Goal: Task Accomplishment & Management: Use online tool/utility

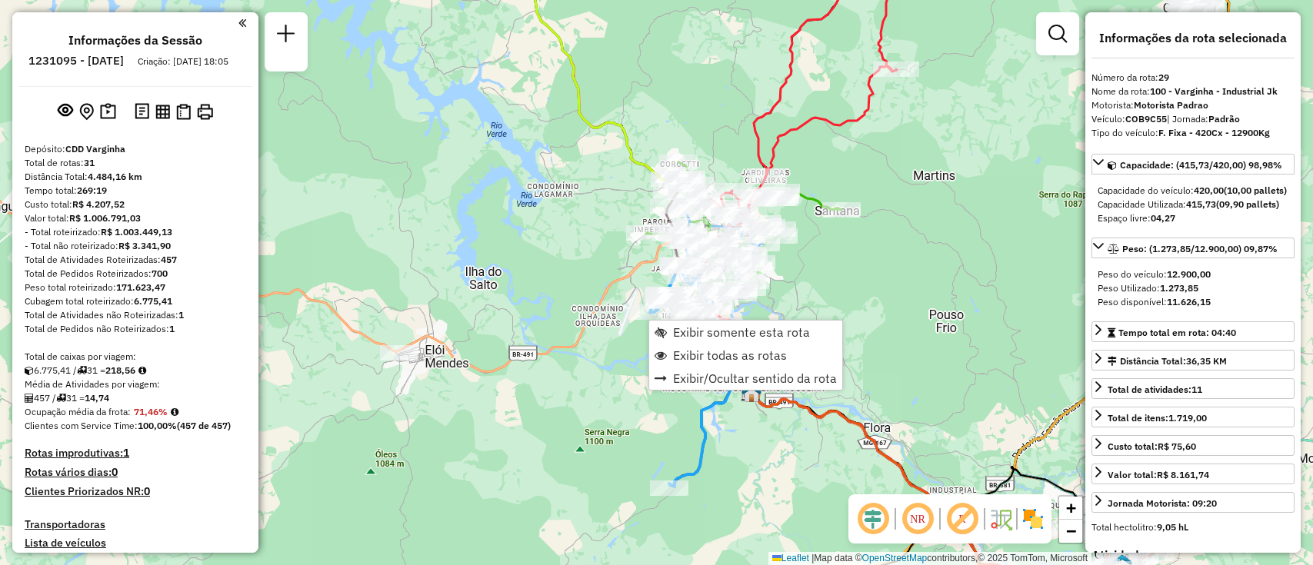
select select "**********"
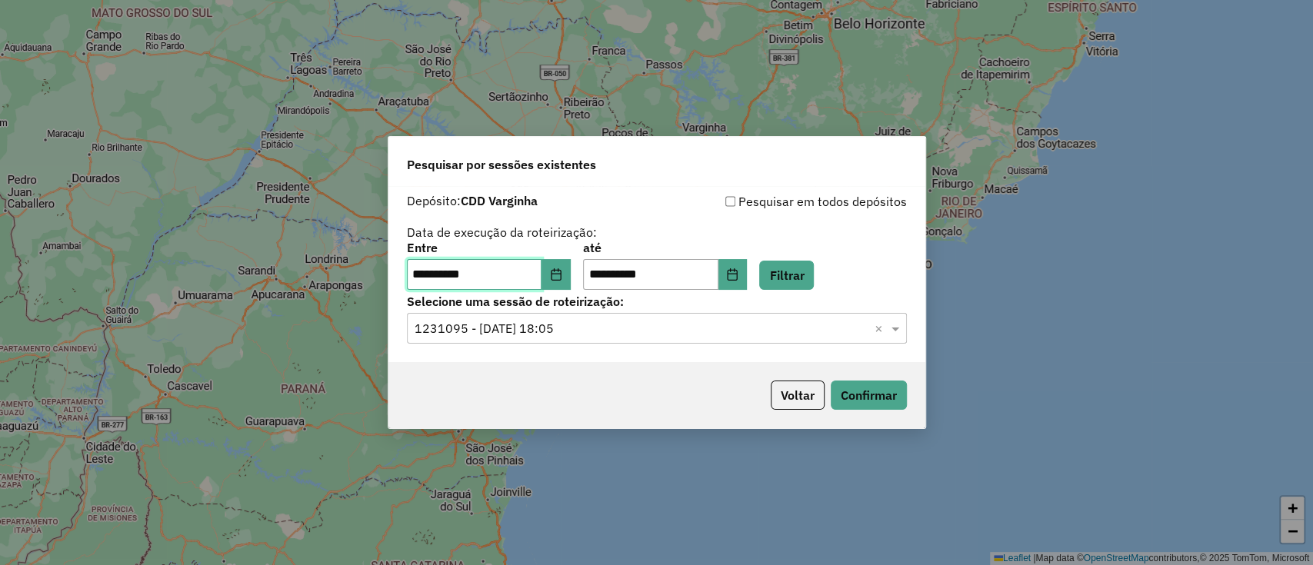
click at [445, 268] on input "**********" at bounding box center [474, 274] width 135 height 31
drag, startPoint x: 545, startPoint y: 264, endPoint x: 495, endPoint y: 268, distance: 50.1
click at [495, 268] on input "**********" at bounding box center [474, 274] width 135 height 31
click at [567, 266] on button "Choose Date" at bounding box center [555, 274] width 29 height 31
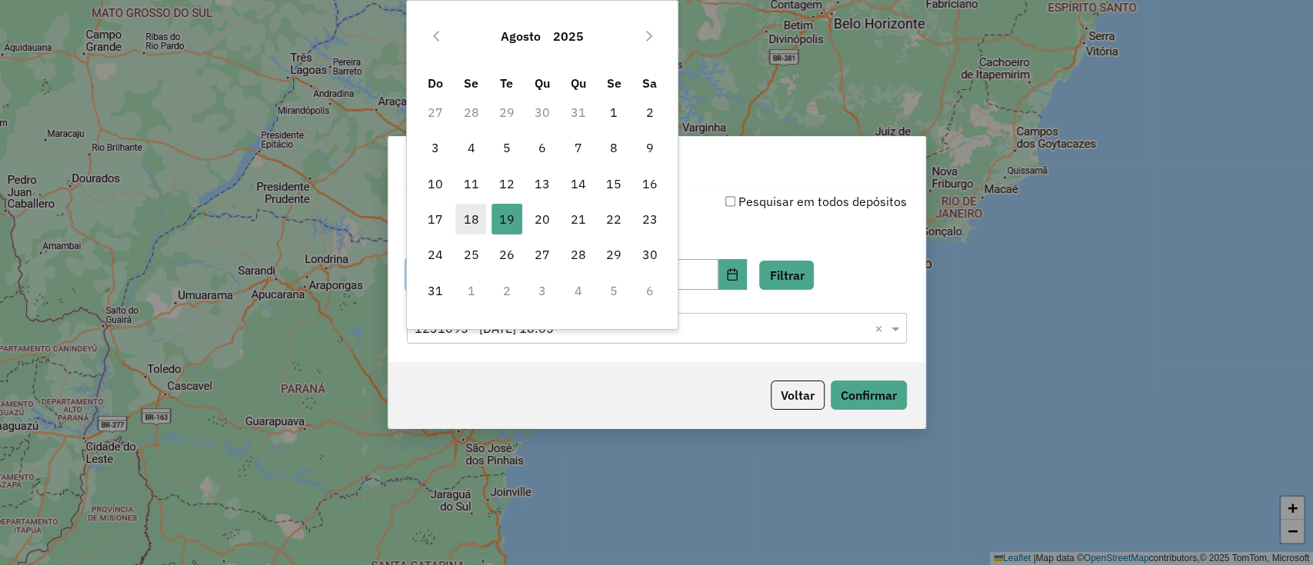
click at [480, 211] on span "18" at bounding box center [470, 219] width 31 height 31
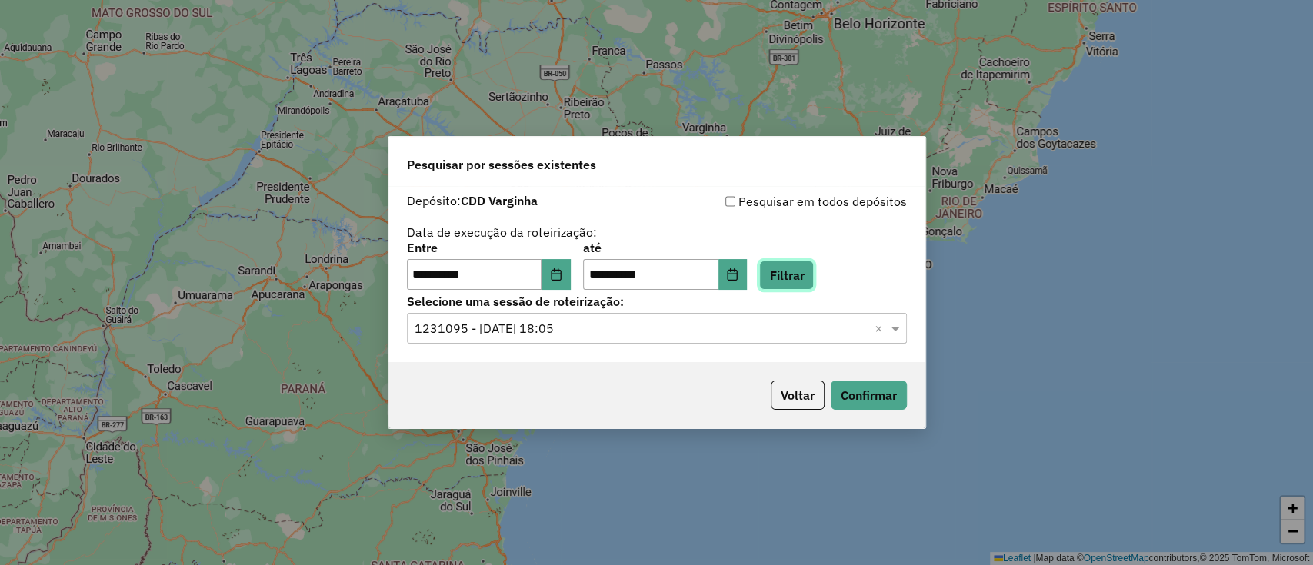
click at [794, 275] on button "Filtrar" at bounding box center [786, 275] width 55 height 29
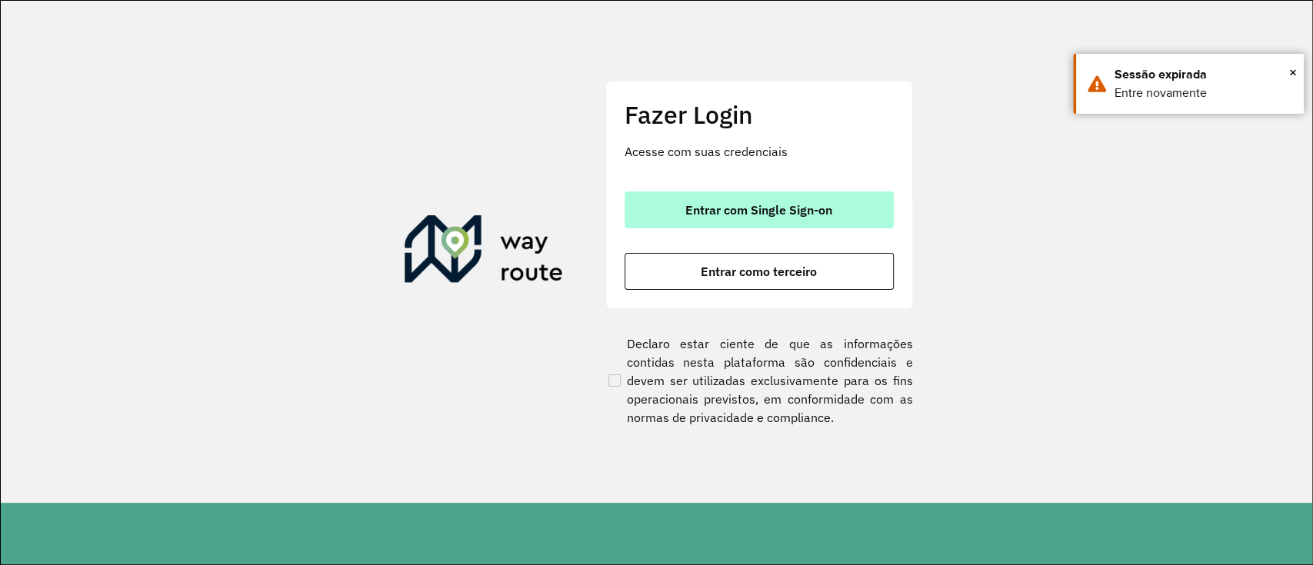
click at [769, 214] on span "Entrar com Single Sign-on" at bounding box center [758, 210] width 147 height 12
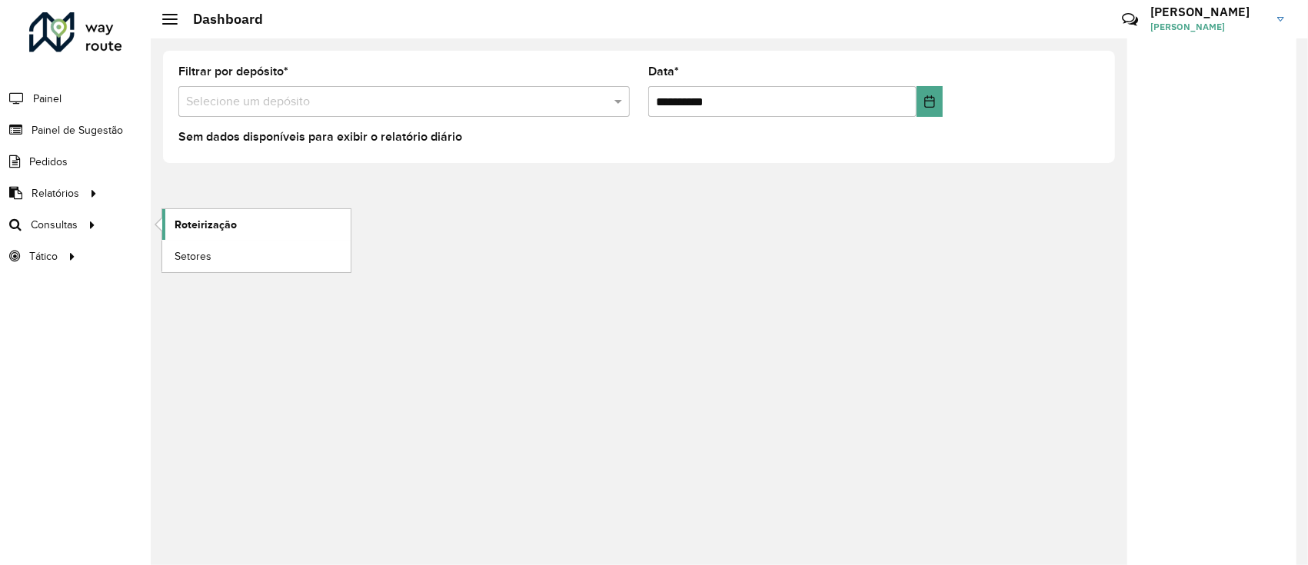
click at [198, 220] on span "Roteirização" at bounding box center [206, 225] width 62 height 16
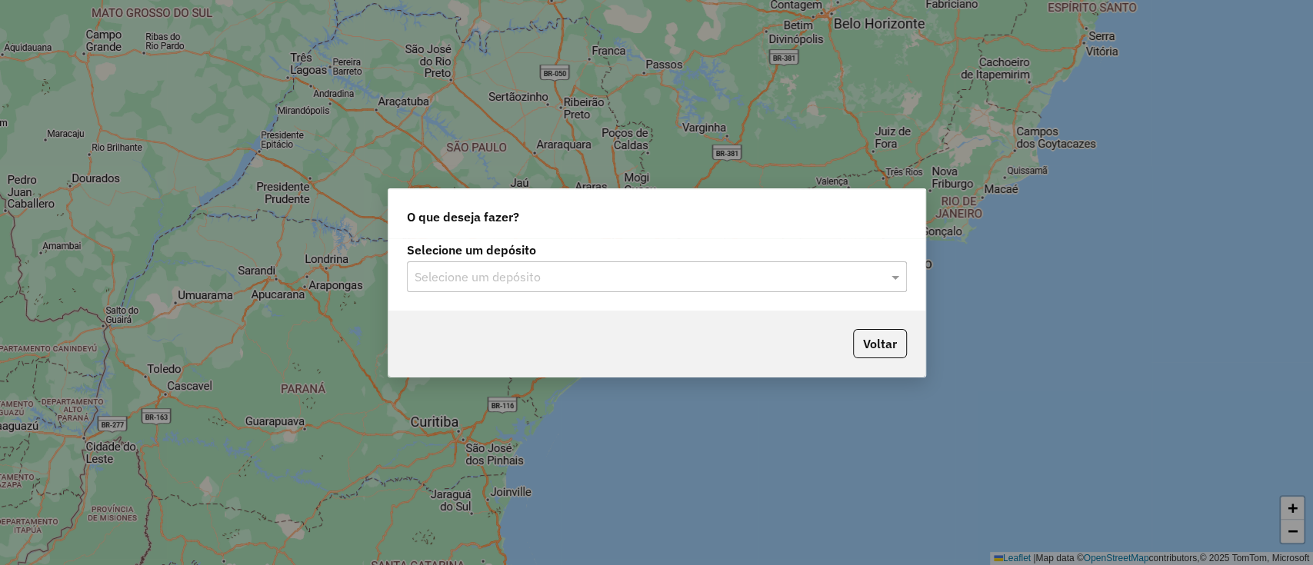
click at [601, 275] on input "text" at bounding box center [642, 277] width 454 height 18
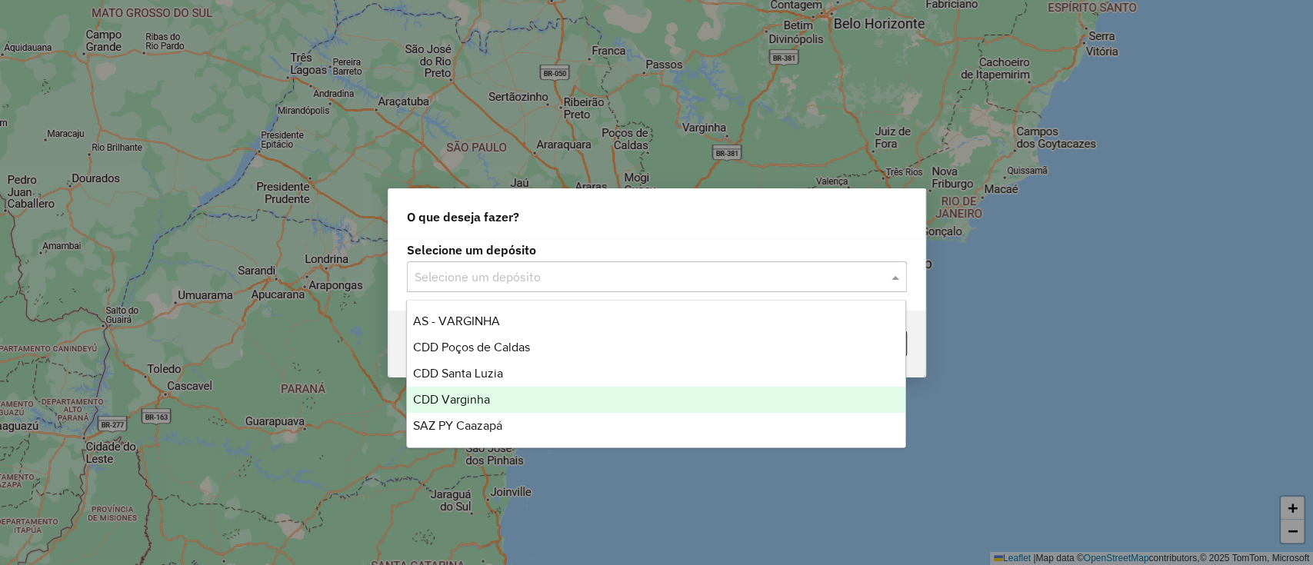
click at [469, 393] on span "CDD Varginha" at bounding box center [451, 399] width 77 height 13
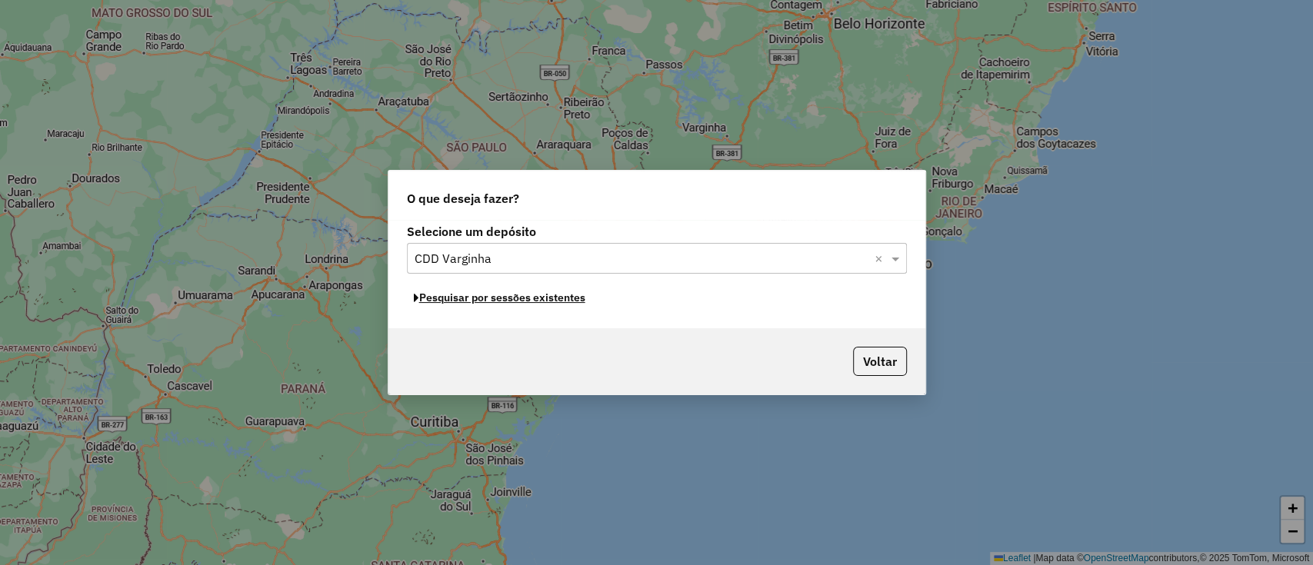
click at [494, 301] on button "Pesquisar por sessões existentes" at bounding box center [499, 298] width 185 height 24
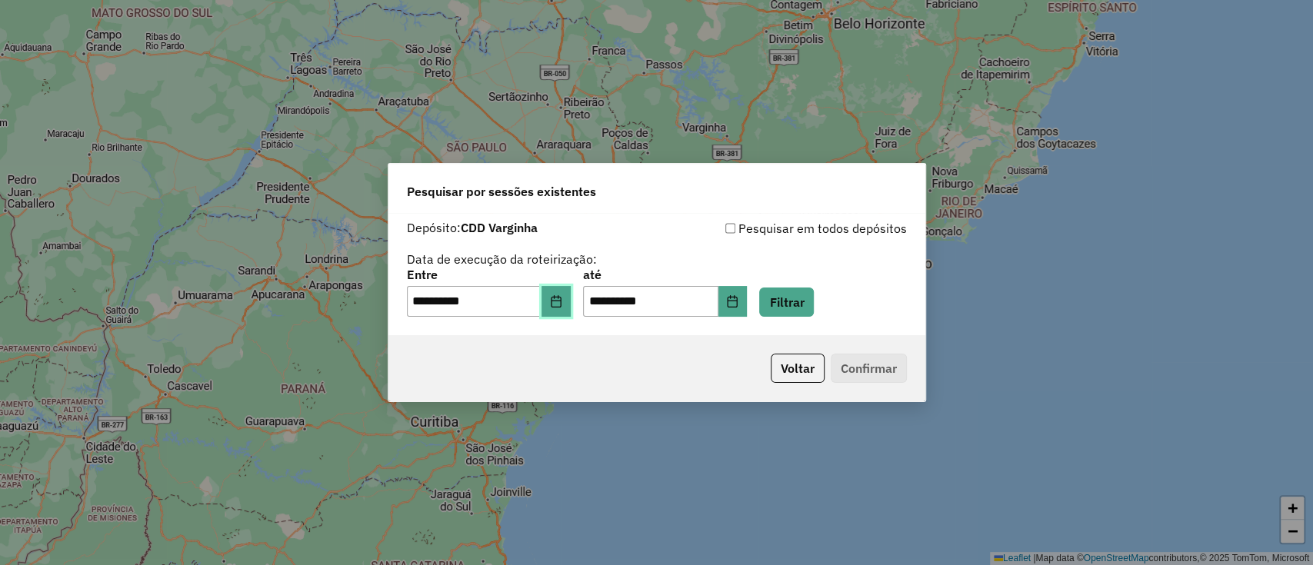
click at [566, 292] on button "Choose Date" at bounding box center [555, 301] width 29 height 31
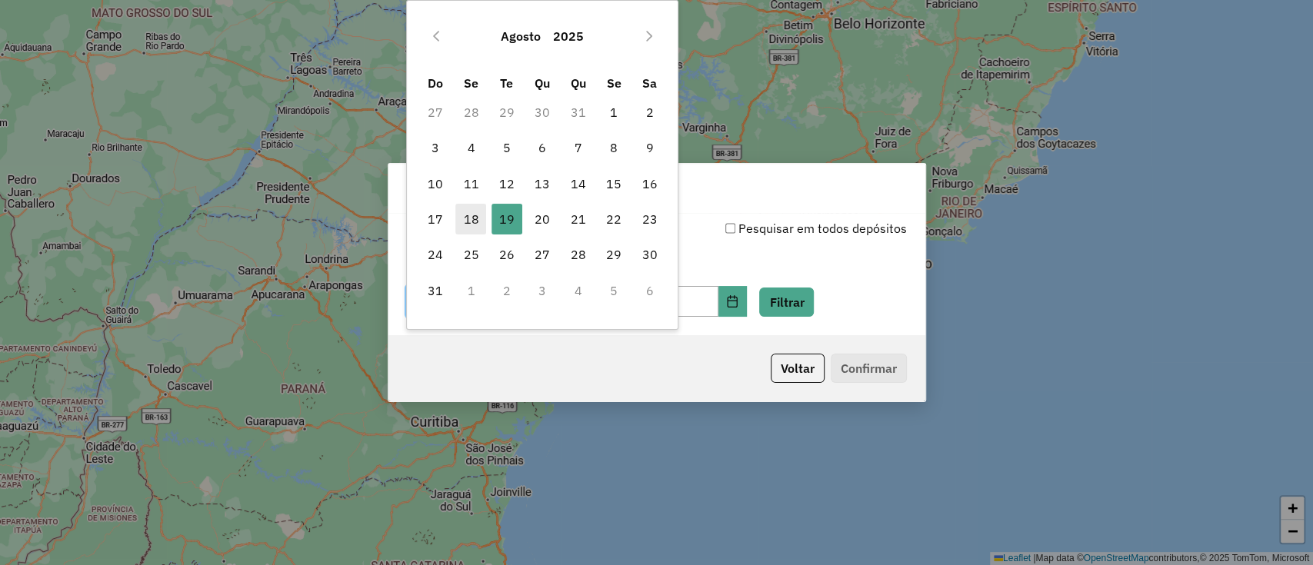
click at [478, 213] on span "18" at bounding box center [470, 219] width 31 height 31
type input "**********"
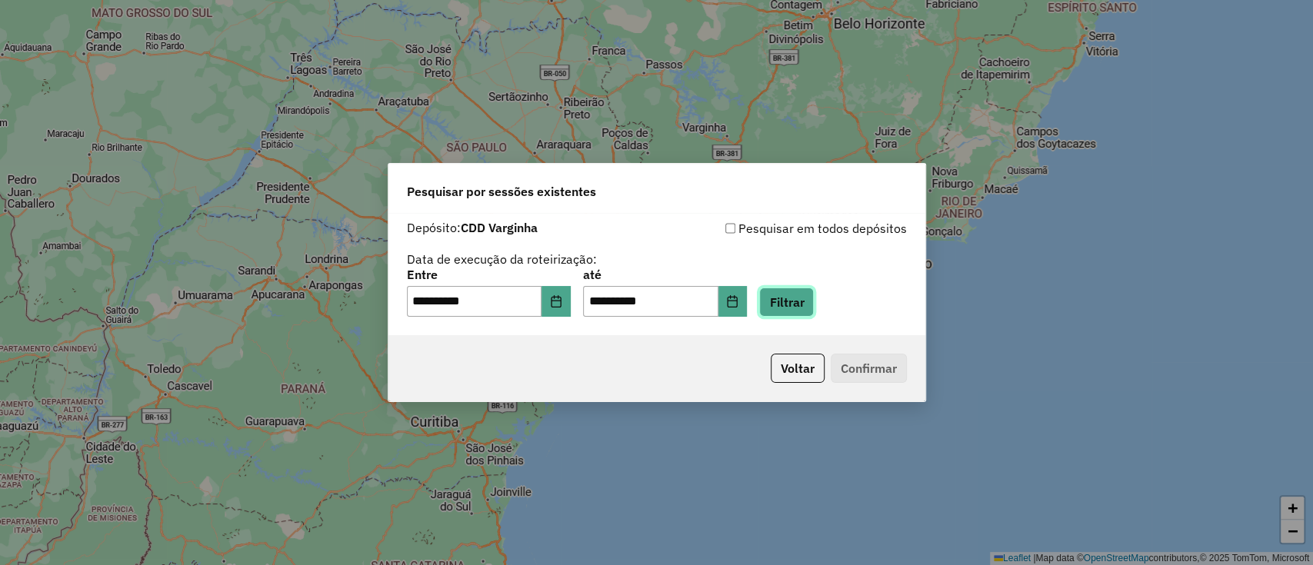
click at [802, 296] on button "Filtrar" at bounding box center [786, 302] width 55 height 29
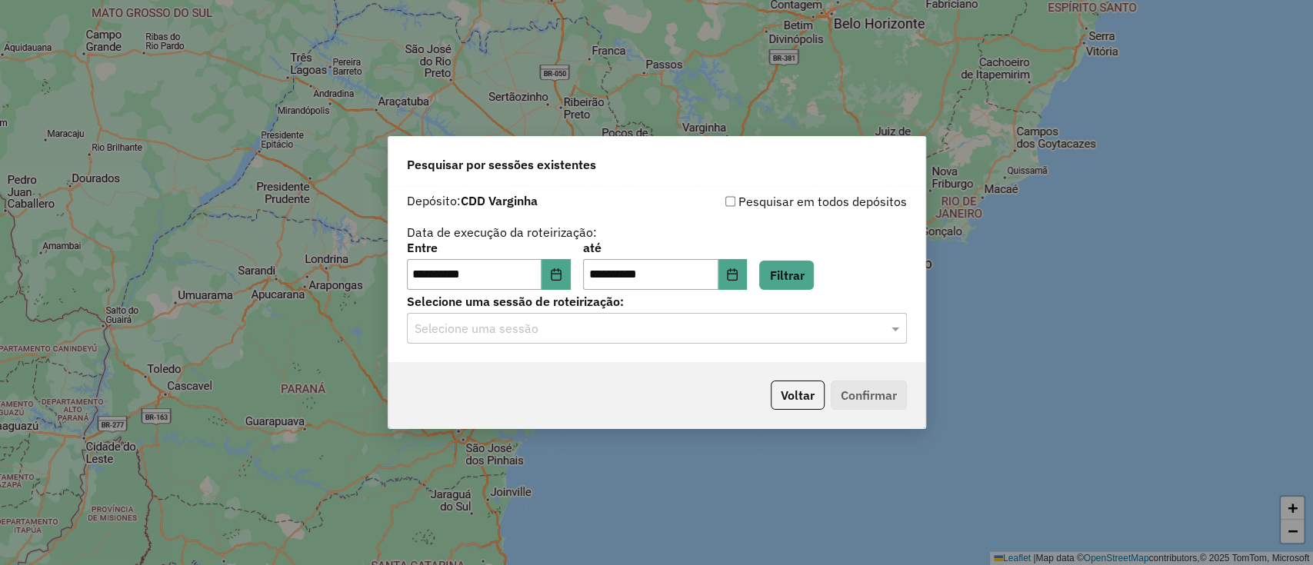
click at [525, 335] on input "text" at bounding box center [642, 329] width 454 height 18
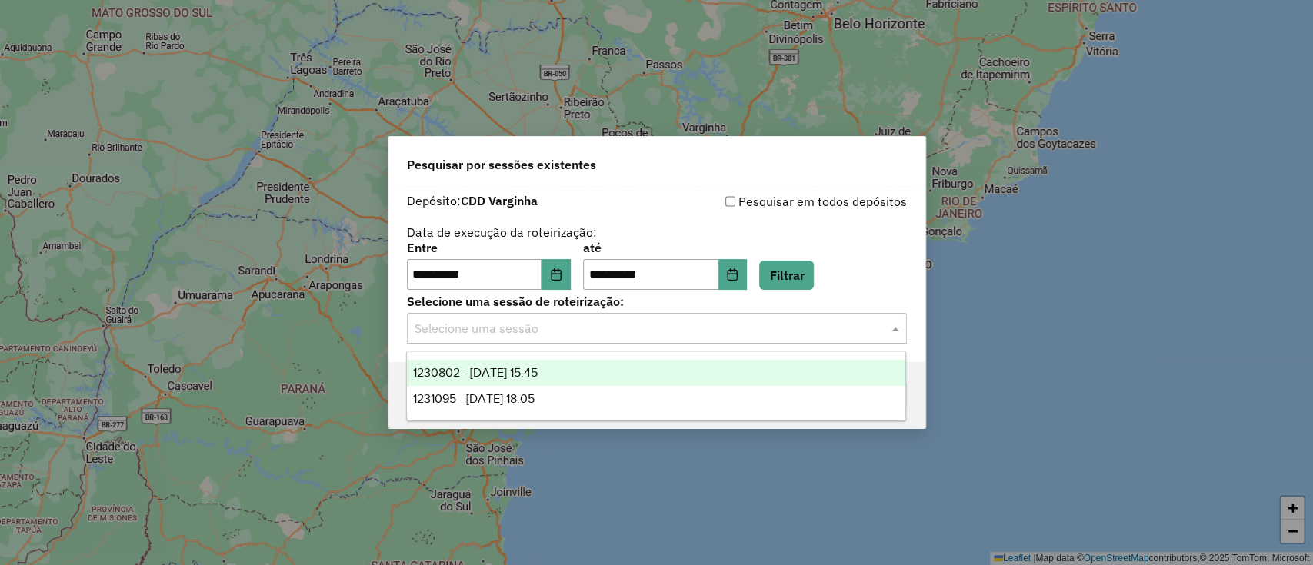
click at [488, 378] on span "1230802 - 18/08/2025 15:45" at bounding box center [475, 372] width 125 height 13
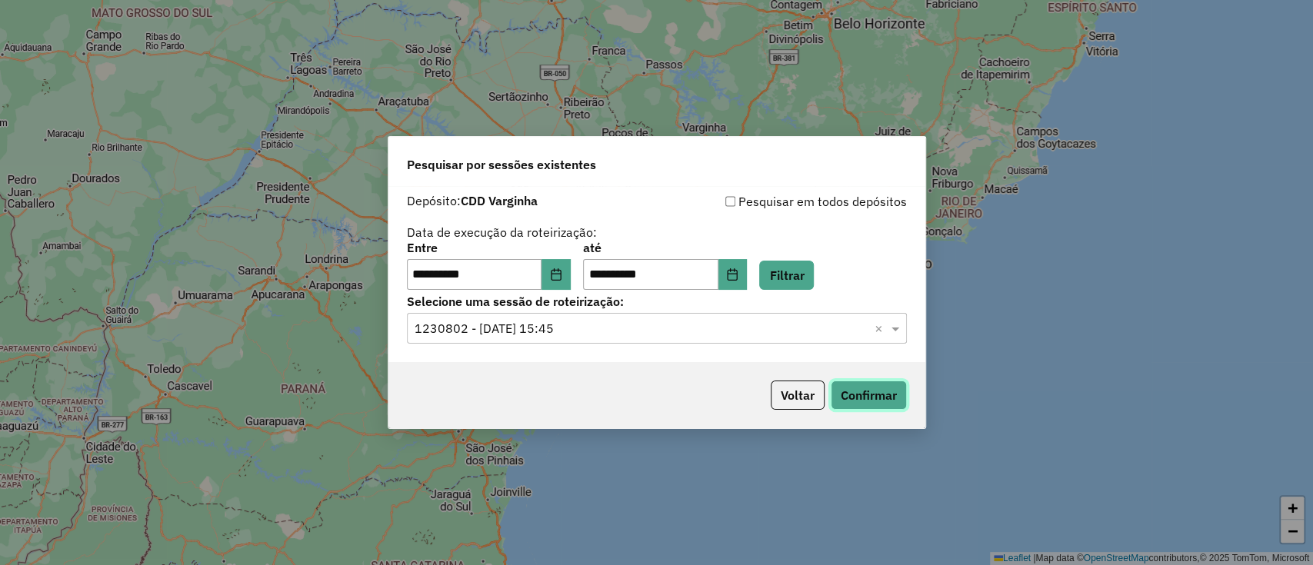
click at [834, 392] on button "Confirmar" at bounding box center [869, 395] width 76 height 29
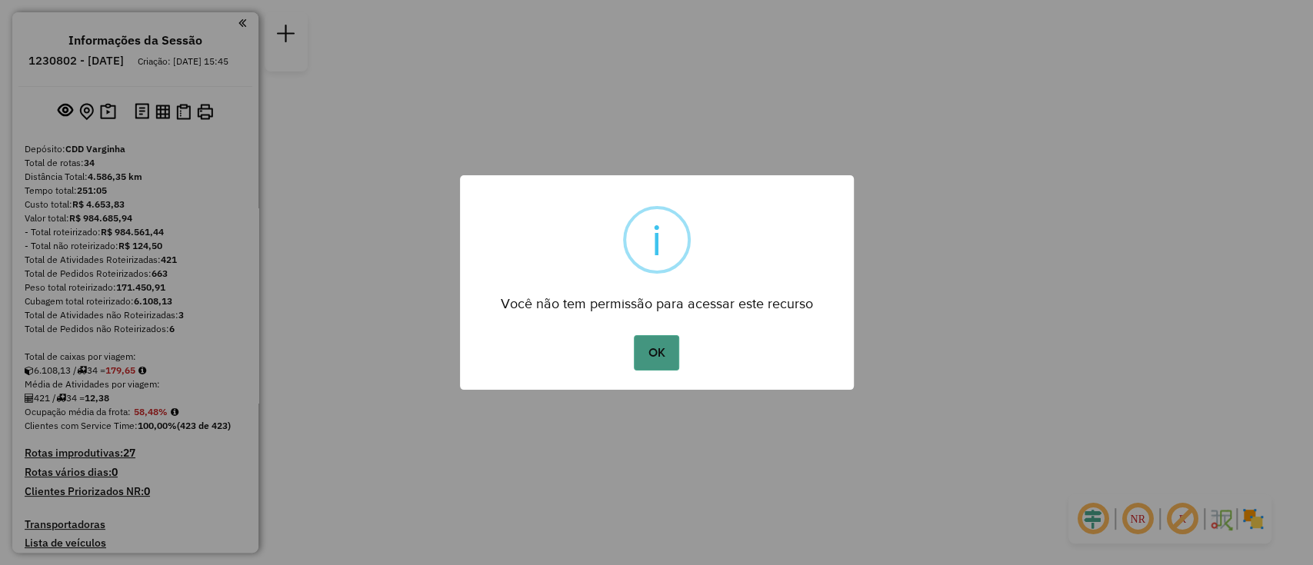
click at [661, 351] on button "OK" at bounding box center [656, 352] width 45 height 35
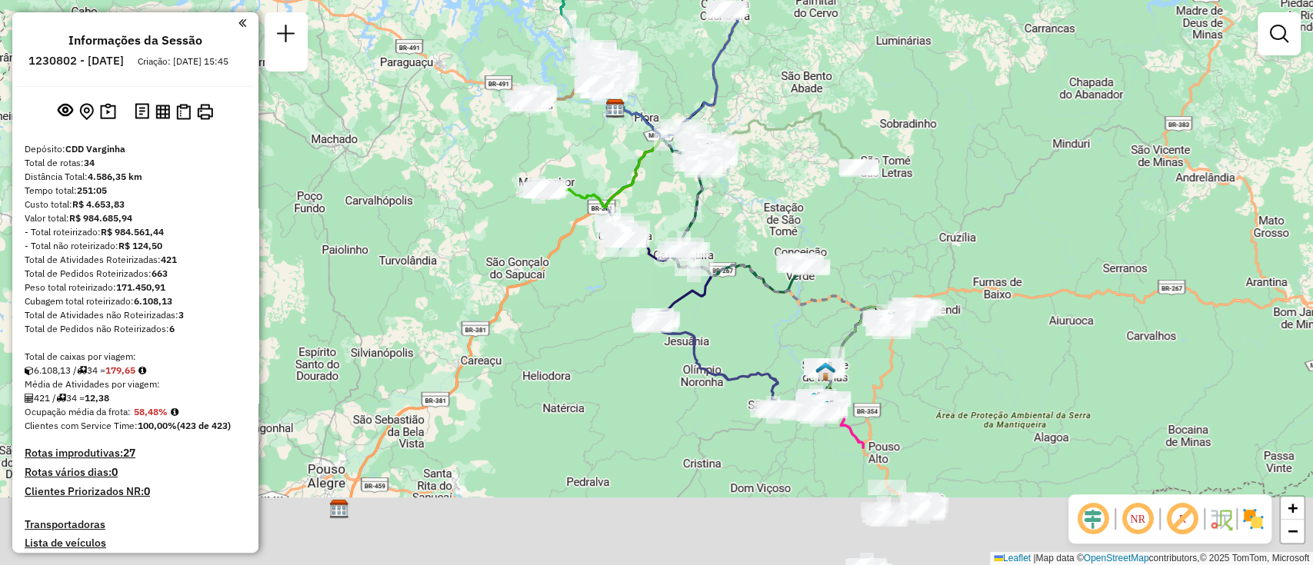
drag, startPoint x: 835, startPoint y: 345, endPoint x: 794, endPoint y: 172, distance: 178.5
click at [794, 172] on div "Janela de atendimento Grade de atendimento Capacidade Transportadoras Veículos …" at bounding box center [656, 282] width 1313 height 565
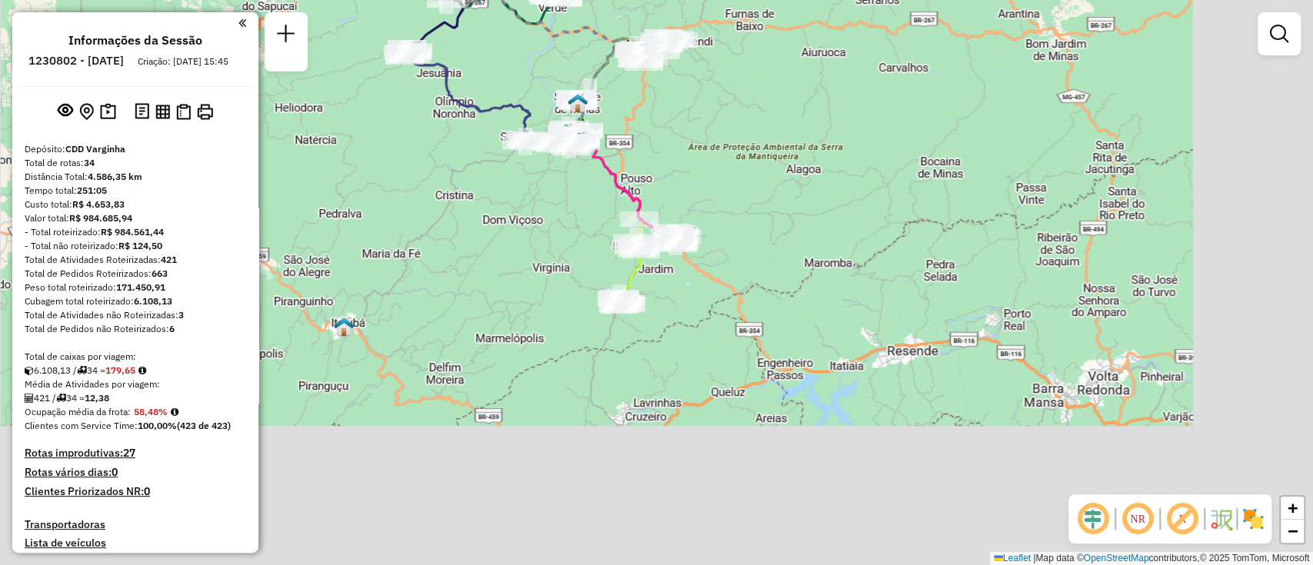
drag, startPoint x: 979, startPoint y: 414, endPoint x: 731, endPoint y: 145, distance: 365.2
click at [731, 145] on div "Janela de atendimento Grade de atendimento Capacidade Transportadoras Veículos …" at bounding box center [656, 282] width 1313 height 565
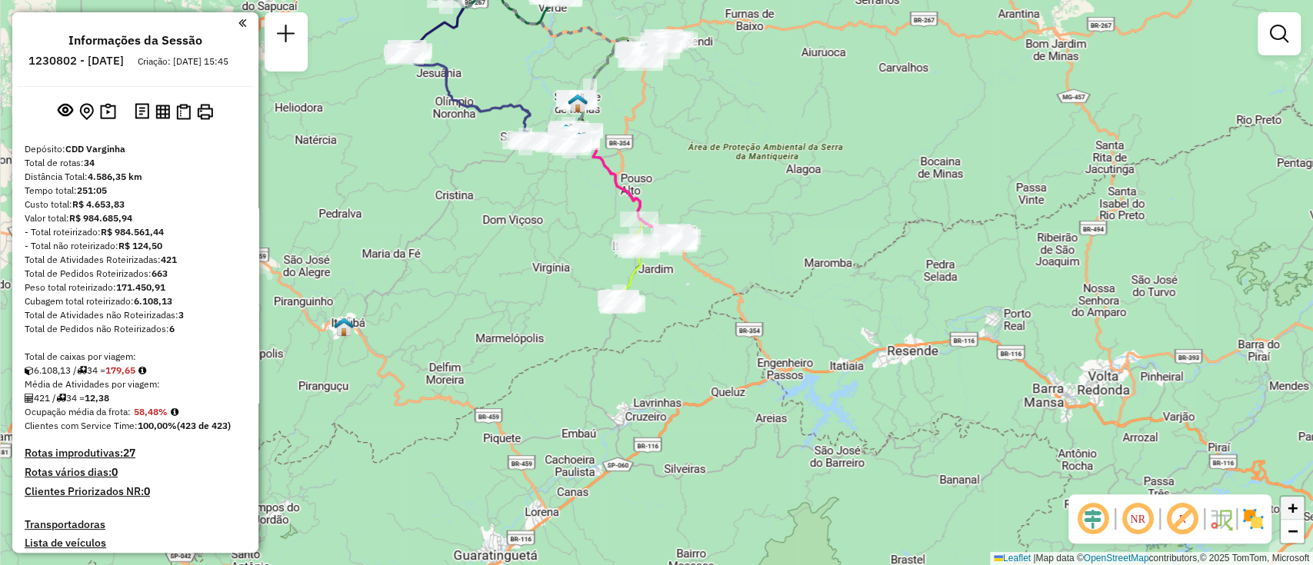
click at [1290, 507] on span "+" at bounding box center [1293, 507] width 10 height 19
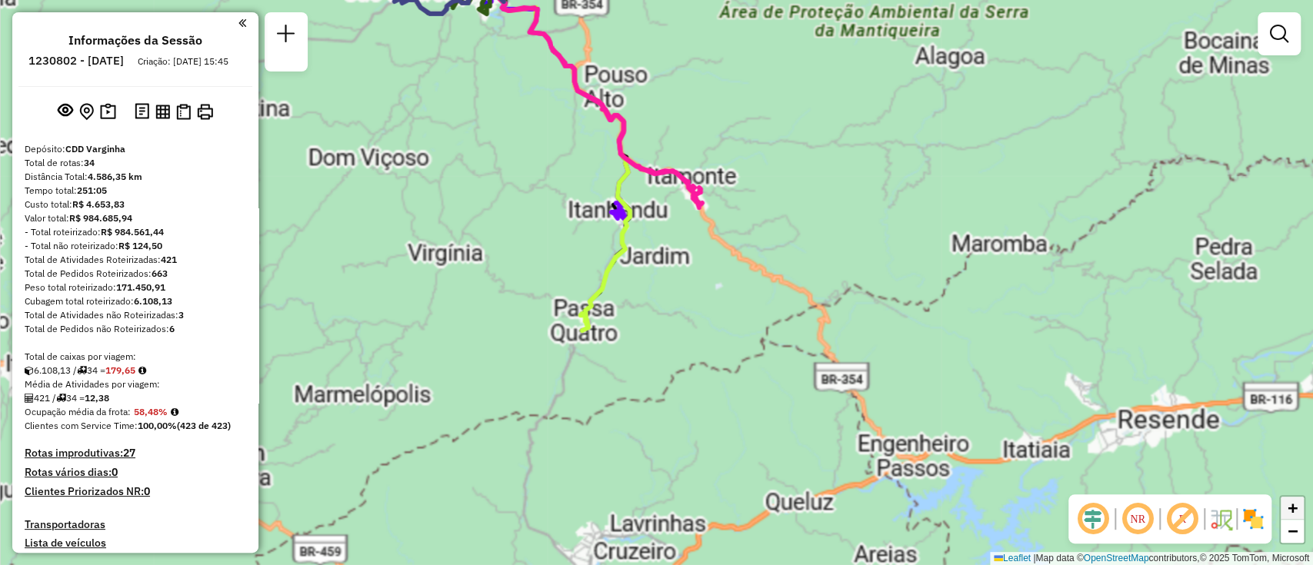
click at [1290, 507] on span "+" at bounding box center [1293, 507] width 10 height 19
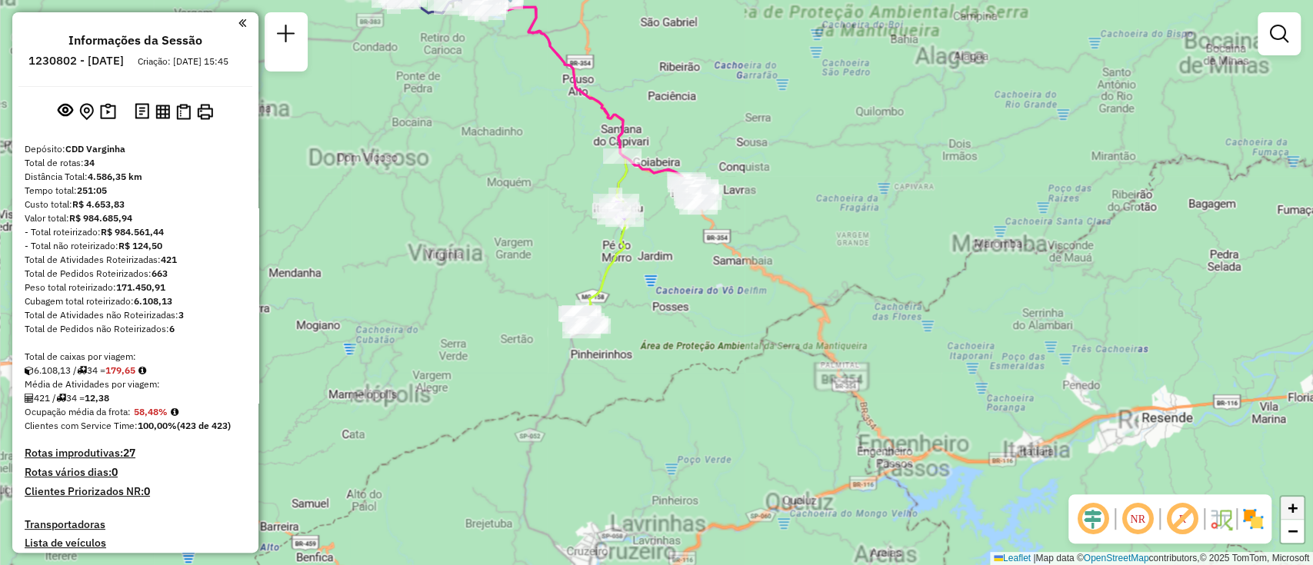
click at [1290, 507] on span "+" at bounding box center [1293, 507] width 10 height 19
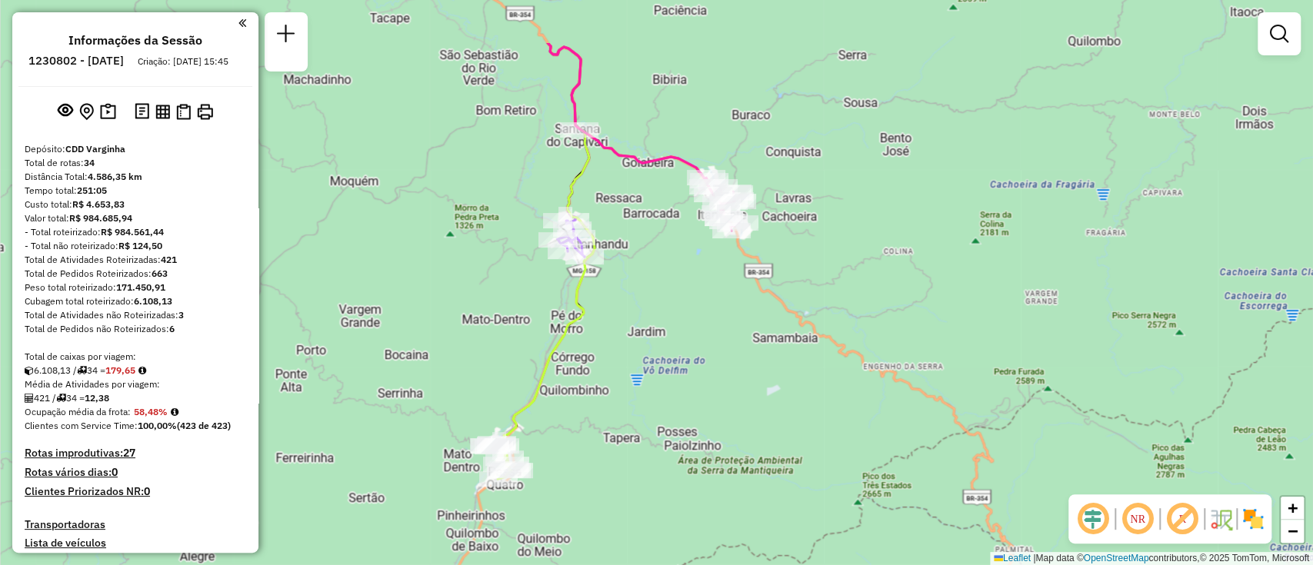
drag, startPoint x: 961, startPoint y: 232, endPoint x: 951, endPoint y: 366, distance: 134.2
click at [951, 366] on div "Janela de atendimento Grade de atendimento Capacidade Transportadoras Veículos …" at bounding box center [656, 282] width 1313 height 565
